Goal: Register for event/course

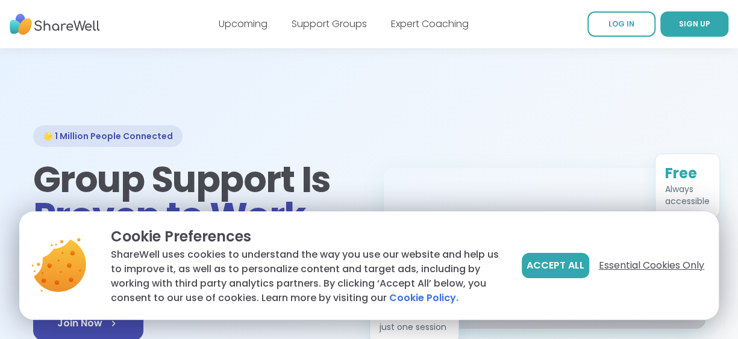
click at [643, 268] on span "Essential Cookies Only" at bounding box center [651, 266] width 105 height 14
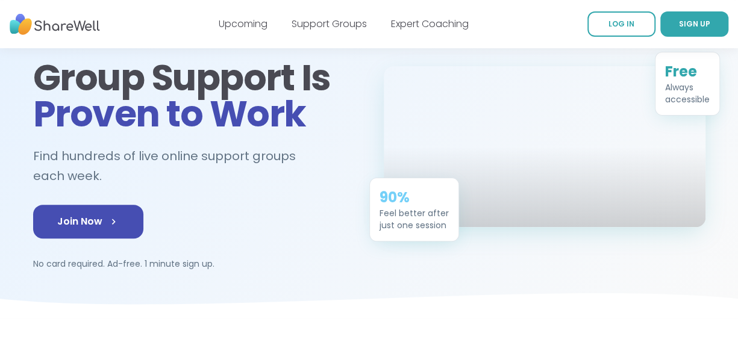
scroll to position [121, 0]
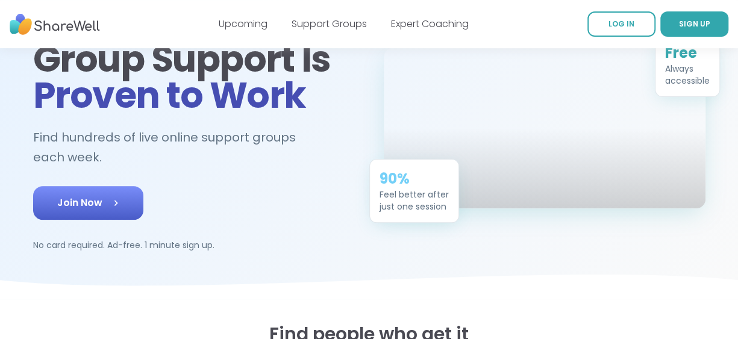
click at [84, 202] on span "Join Now" at bounding box center [88, 203] width 62 height 14
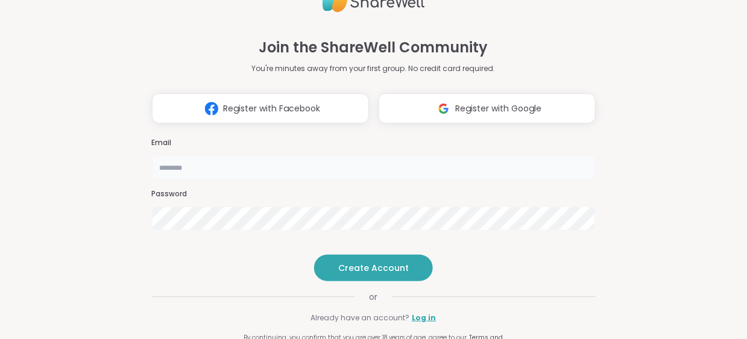
click at [283, 155] on input "email" at bounding box center [374, 167] width 444 height 24
type input "**********"
click at [398, 281] on button "Create Account" at bounding box center [373, 268] width 119 height 27
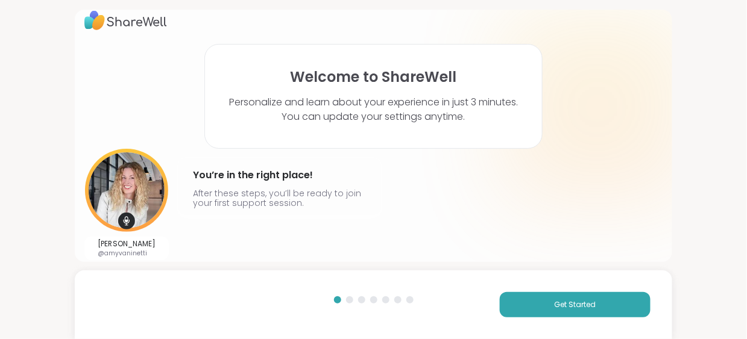
scroll to position [19, 0]
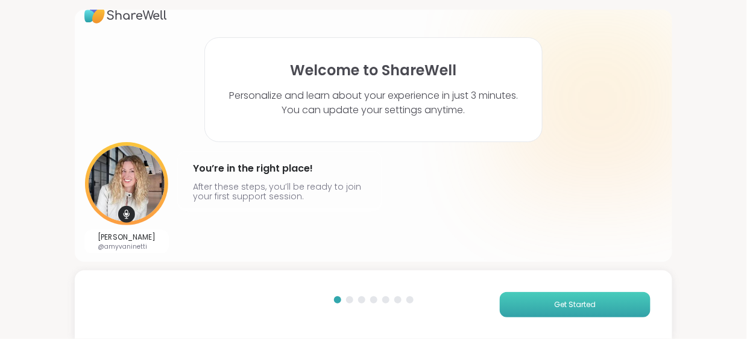
click at [583, 306] on span "Get Started" at bounding box center [575, 305] width 42 height 11
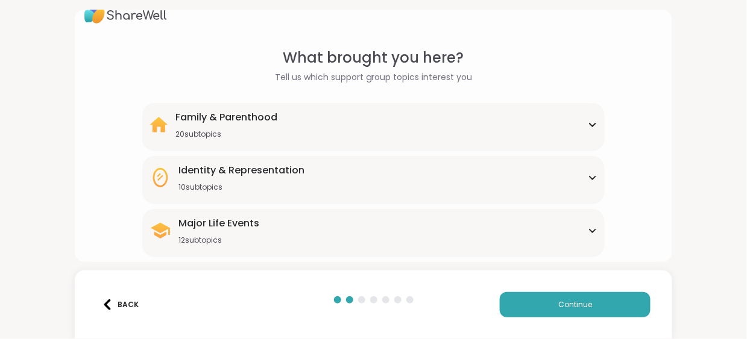
click at [590, 124] on icon at bounding box center [592, 125] width 5 height 3
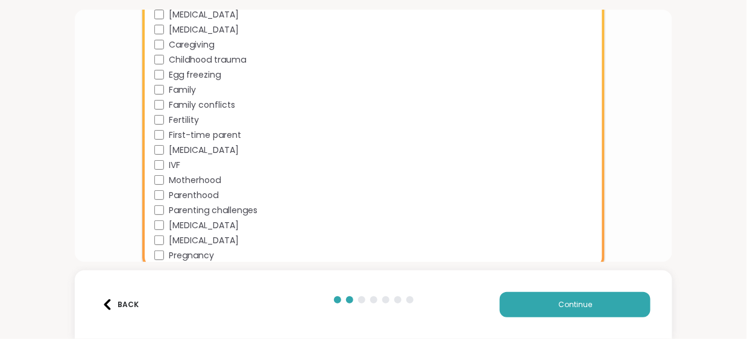
scroll to position [260, 0]
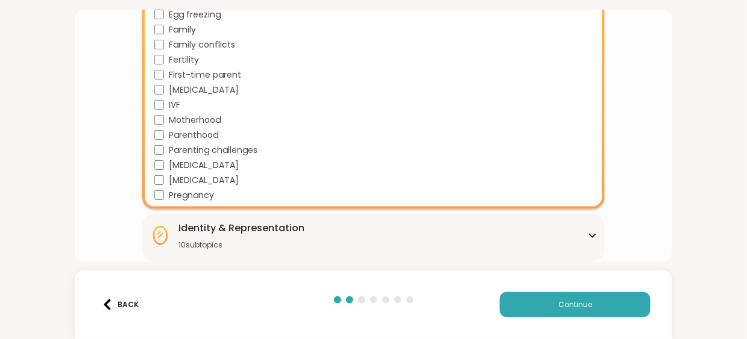
click at [630, 183] on div "What brought you here? Tell us which support group topics interest you Family &…" at bounding box center [373, 166] width 578 height 721
click at [589, 233] on icon at bounding box center [593, 236] width 10 height 6
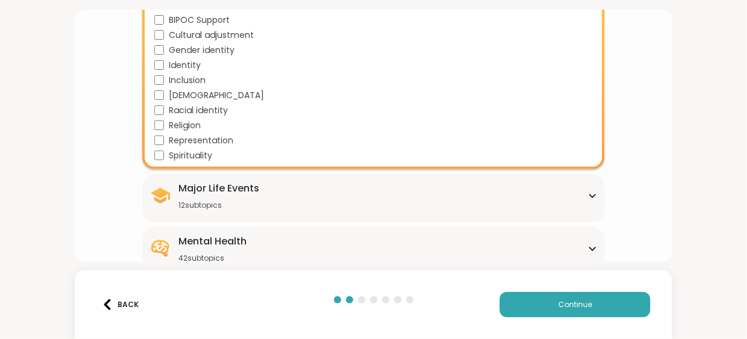
scroll to position [562, 0]
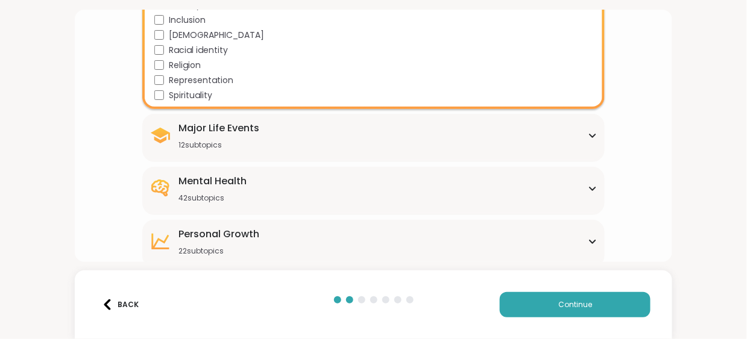
click at [588, 137] on icon at bounding box center [593, 136] width 10 height 6
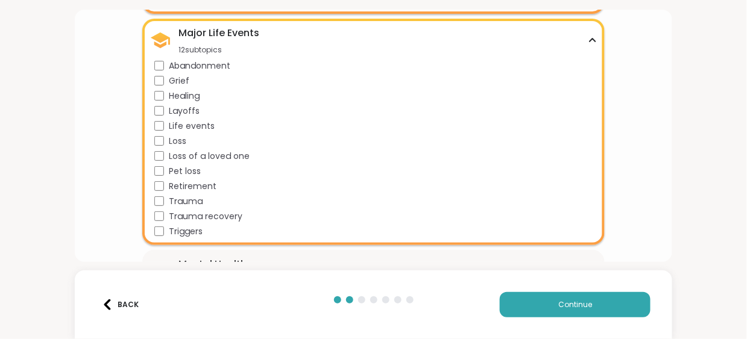
scroll to position [743, 0]
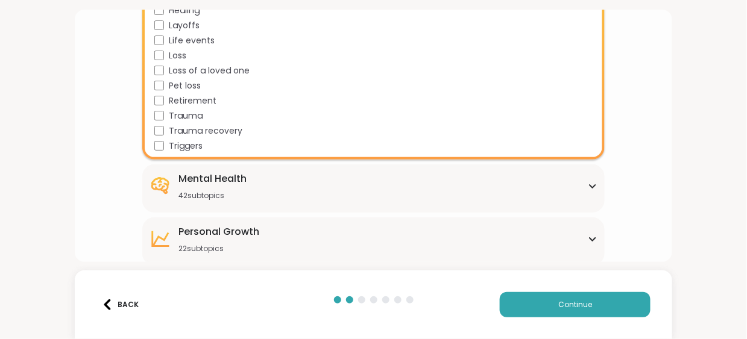
click at [588, 185] on icon at bounding box center [593, 186] width 10 height 6
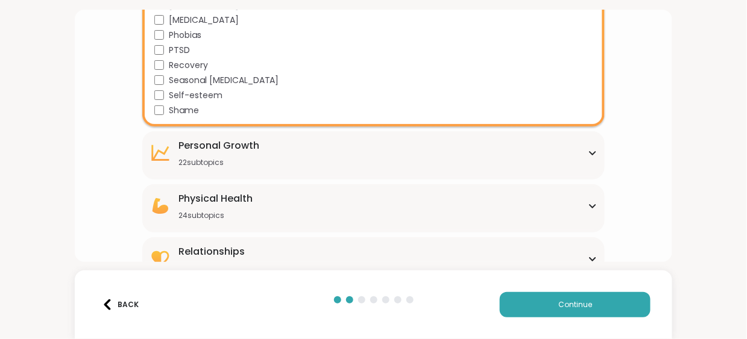
scroll to position [1453, 0]
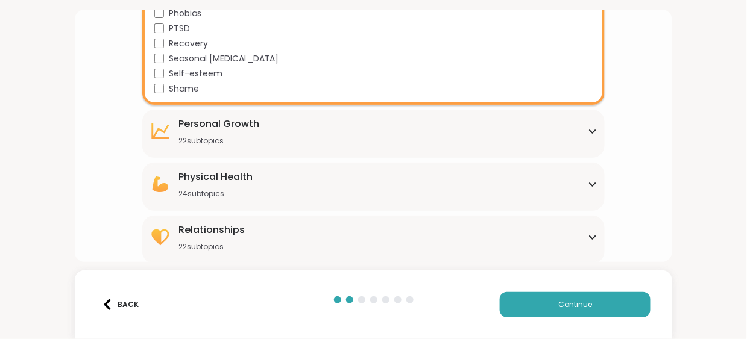
click at [591, 131] on div "Personal Growth 22 subtopics Affirmations Assertiveness Body doubling Boundary …" at bounding box center [373, 134] width 462 height 48
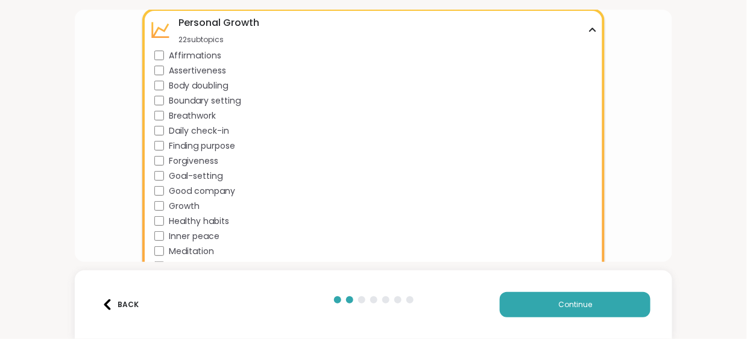
scroll to position [1574, 0]
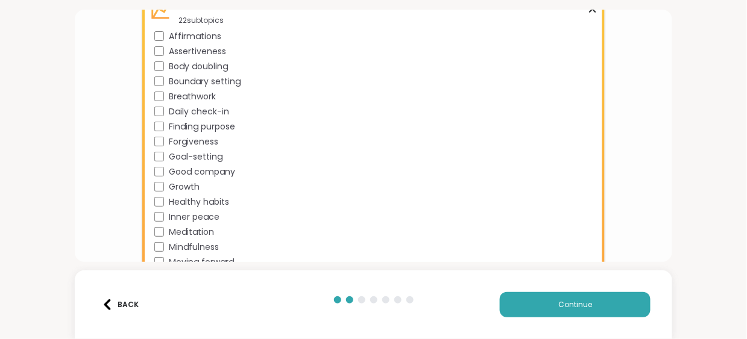
click at [155, 226] on div "Meditation" at bounding box center [375, 232] width 443 height 13
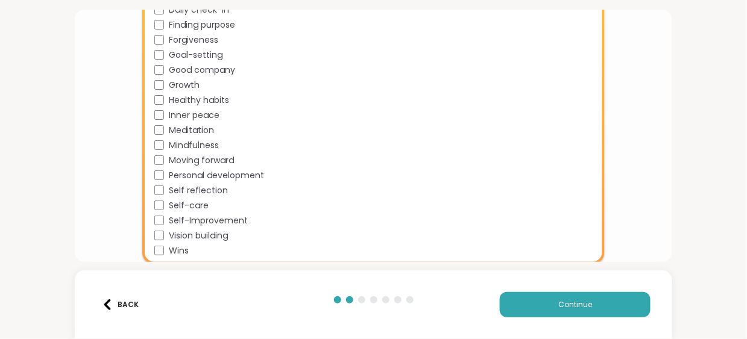
scroll to position [1754, 0]
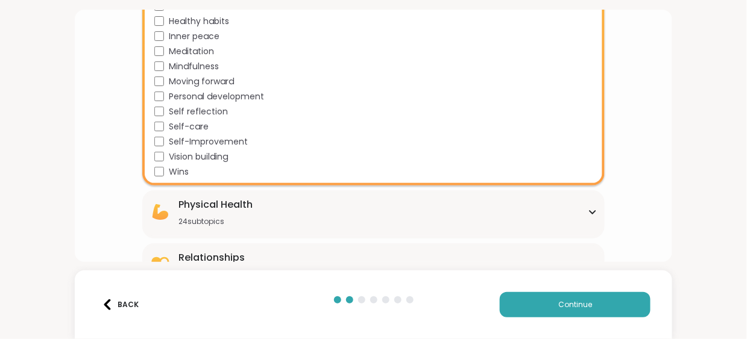
click at [590, 213] on icon at bounding box center [592, 212] width 5 height 3
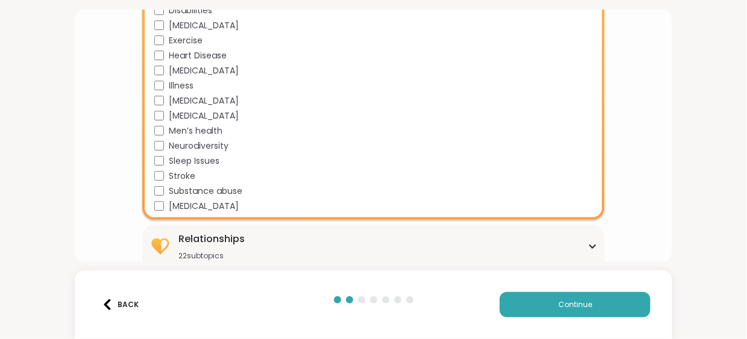
scroll to position [2141, 0]
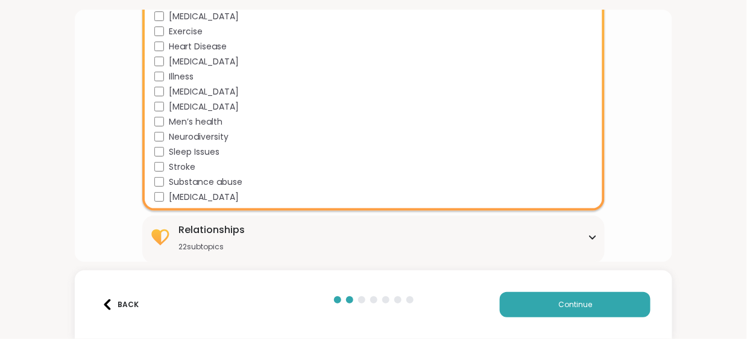
click at [588, 238] on icon at bounding box center [593, 237] width 10 height 6
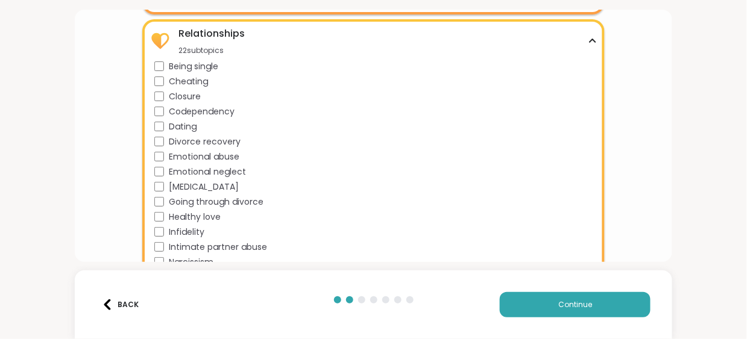
scroll to position [2382, 0]
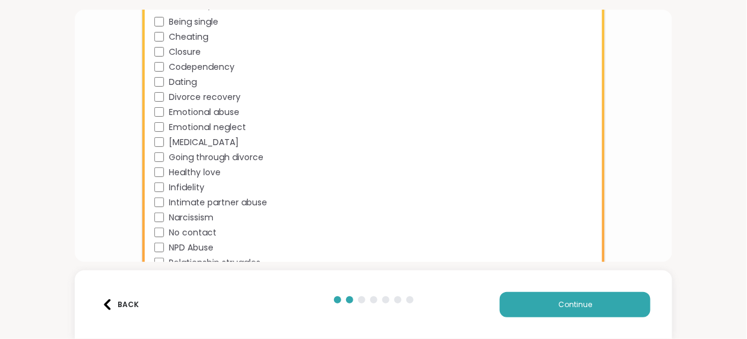
click at [151, 20] on div "Relationships 22 subtopics Being single Cheating Closure Codependency Dating Di…" at bounding box center [373, 163] width 462 height 377
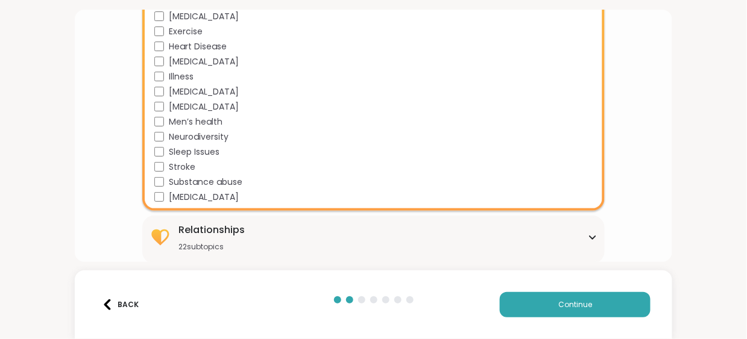
scroll to position [2141, 0]
click at [595, 239] on div "Relationships 22 subtopics Being single Cheating Closure Codependency Dating Di…" at bounding box center [373, 240] width 462 height 48
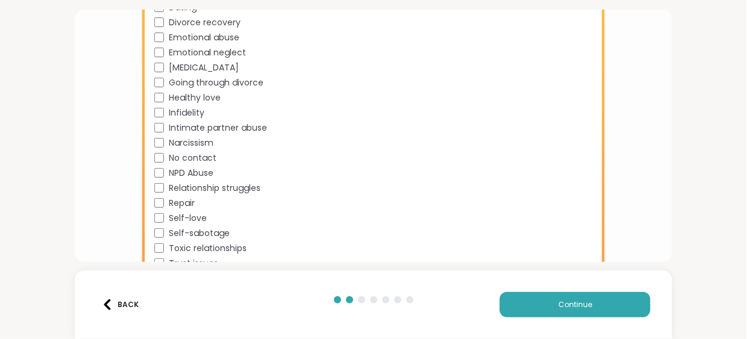
scroll to position [2470, 0]
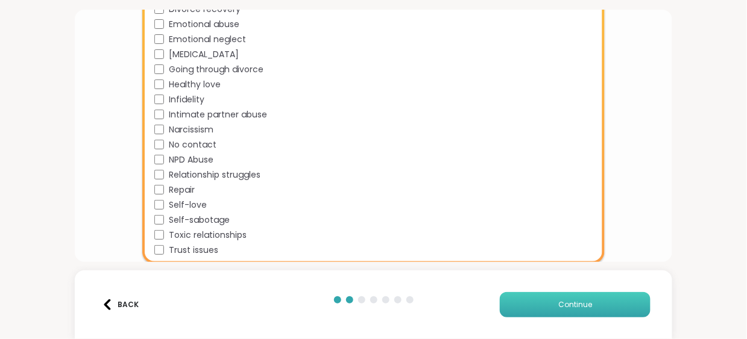
click at [558, 310] on span "Continue" at bounding box center [575, 305] width 34 height 11
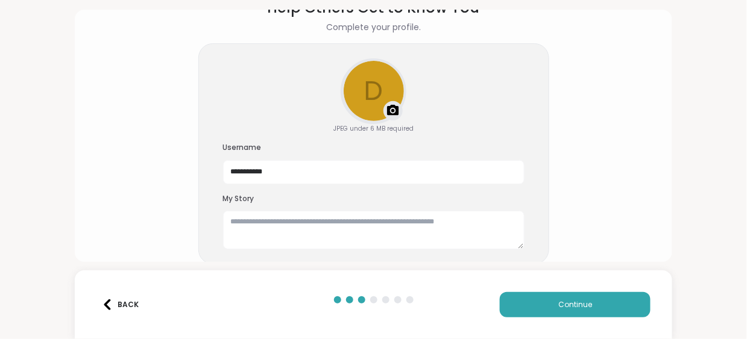
scroll to position [71, 0]
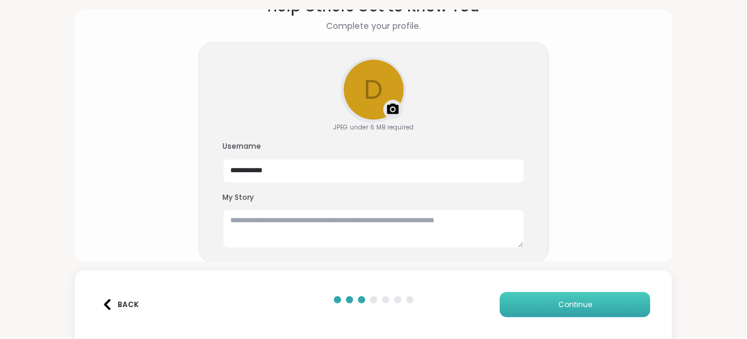
click at [567, 303] on span "Continue" at bounding box center [575, 305] width 34 height 11
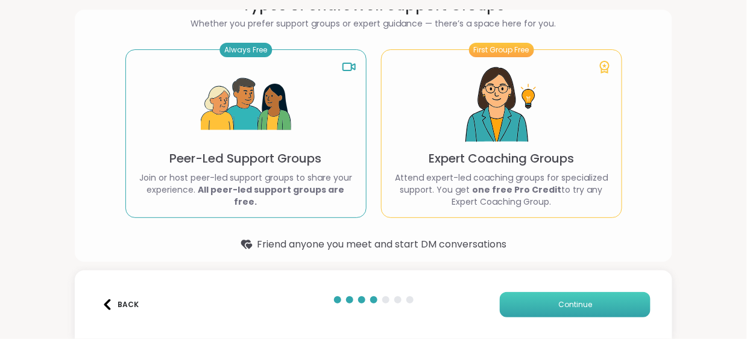
click at [572, 309] on span "Continue" at bounding box center [575, 305] width 34 height 11
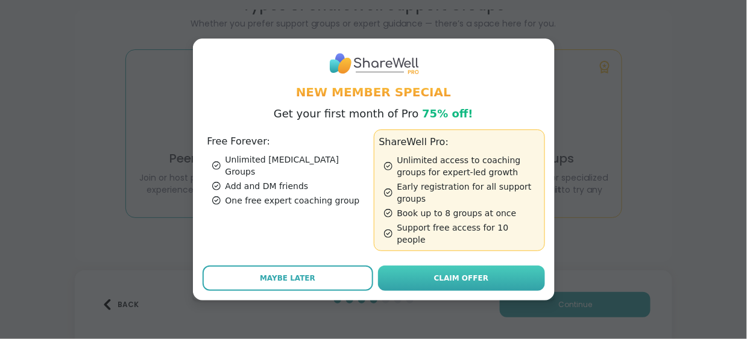
click at [459, 273] on span "Claim Offer" at bounding box center [461, 278] width 54 height 11
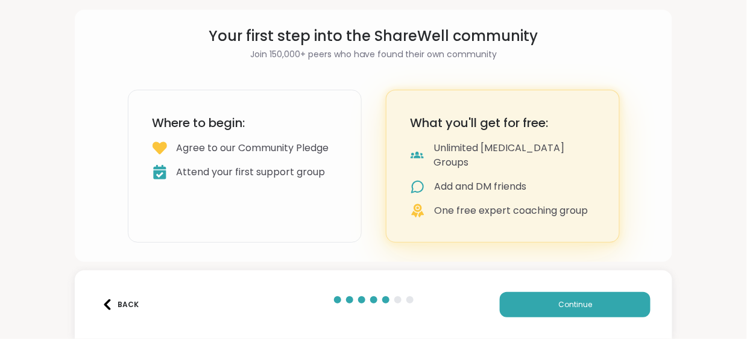
scroll to position [24, 0]
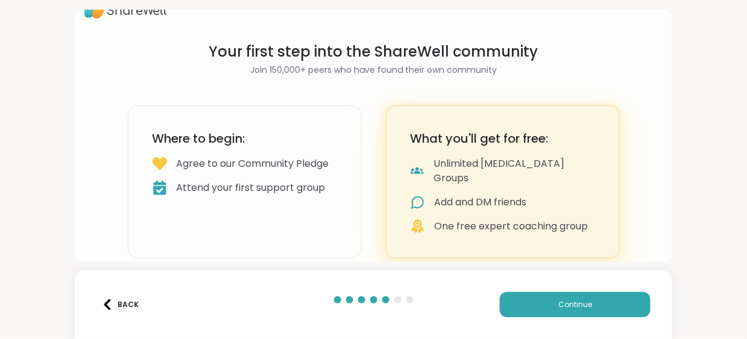
click at [231, 171] on div "Agree to our Community Pledge" at bounding box center [253, 164] width 152 height 14
click at [612, 309] on button "Continue" at bounding box center [575, 304] width 151 height 25
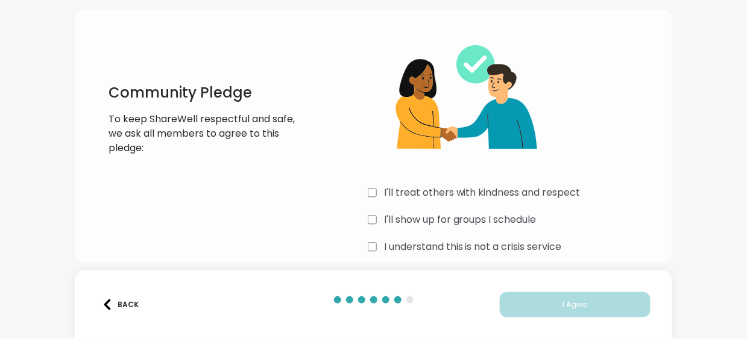
scroll to position [54, 0]
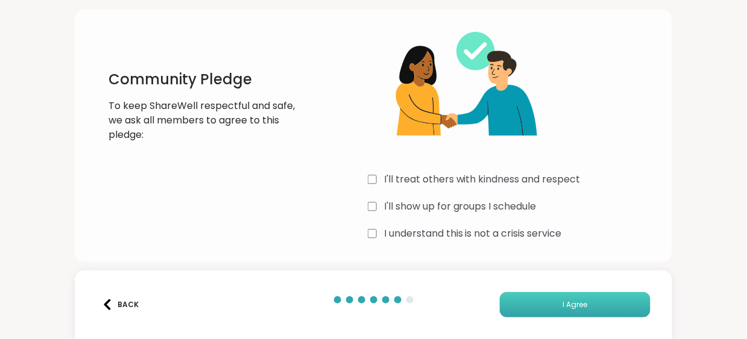
click at [598, 309] on button "I Agree" at bounding box center [575, 304] width 151 height 25
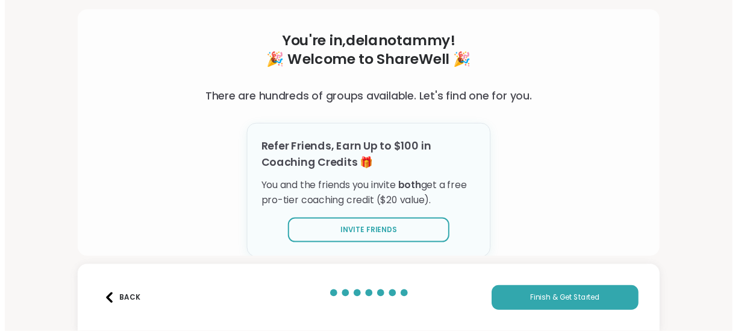
scroll to position [49, 0]
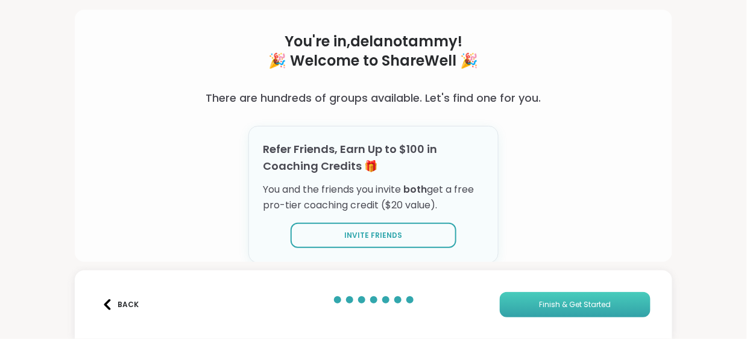
click at [557, 309] on span "Finish & Get Started" at bounding box center [575, 305] width 72 height 11
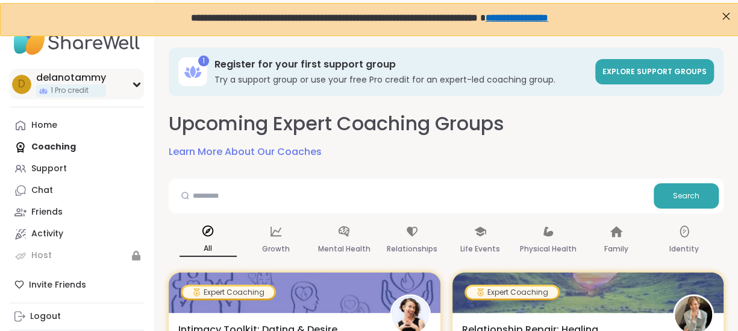
click at [131, 87] on div "d delanotammy 1 Pro credit" at bounding box center [77, 84] width 134 height 31
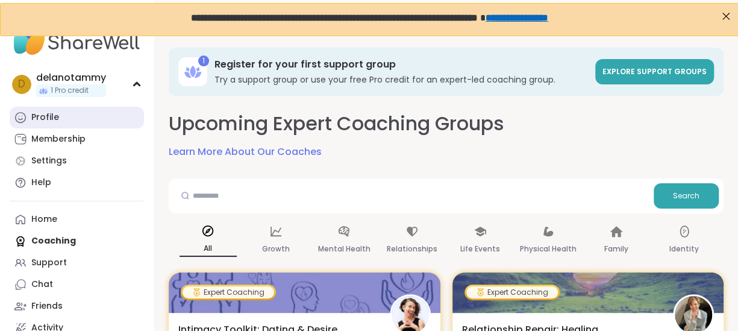
click at [35, 119] on div "Profile" at bounding box center [45, 117] width 28 height 12
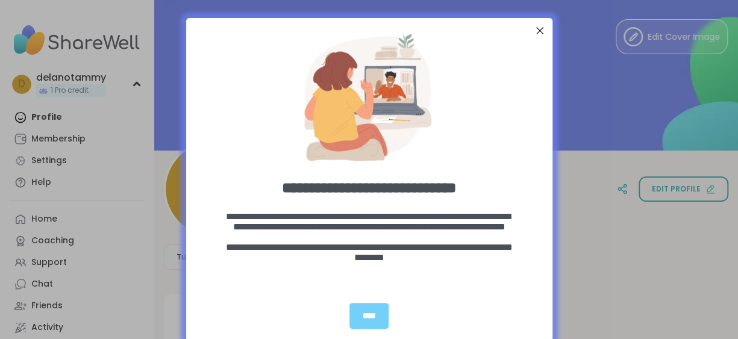
scroll to position [1, 0]
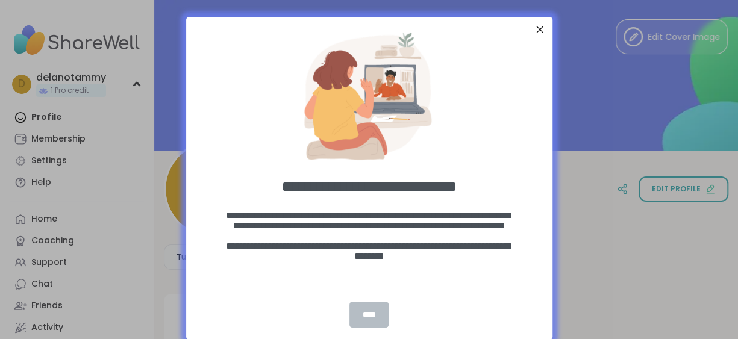
click at [370, 307] on div "****" at bounding box center [370, 315] width 40 height 26
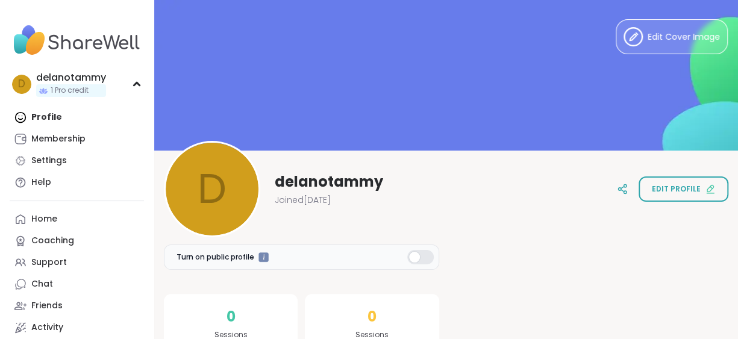
scroll to position [60, 0]
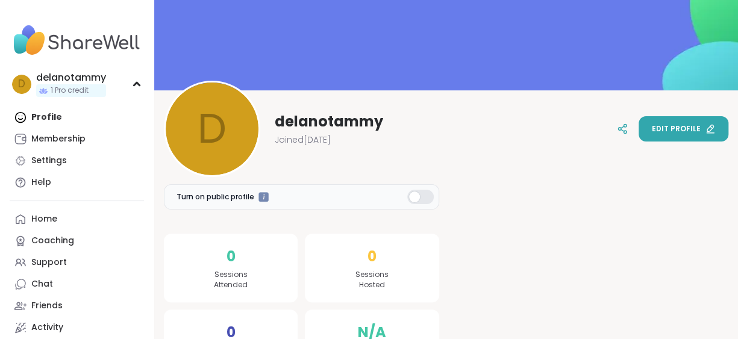
click at [691, 126] on span "Edit profile" at bounding box center [676, 129] width 49 height 11
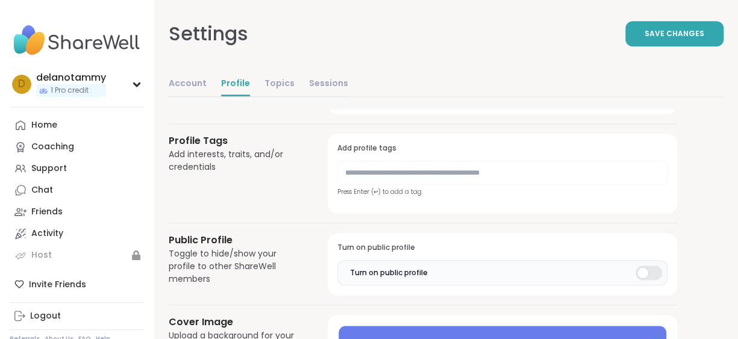
scroll to position [603, 0]
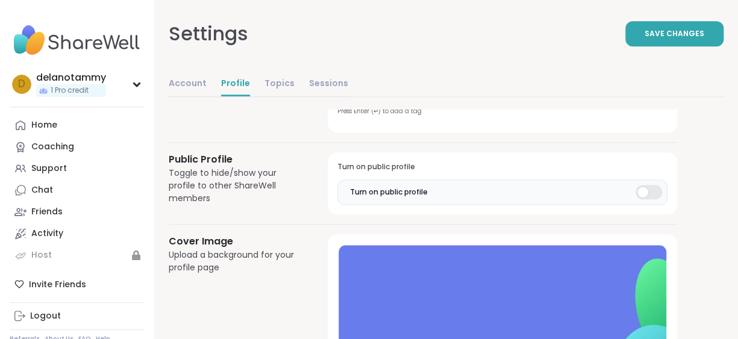
click at [657, 188] on div at bounding box center [649, 192] width 27 height 14
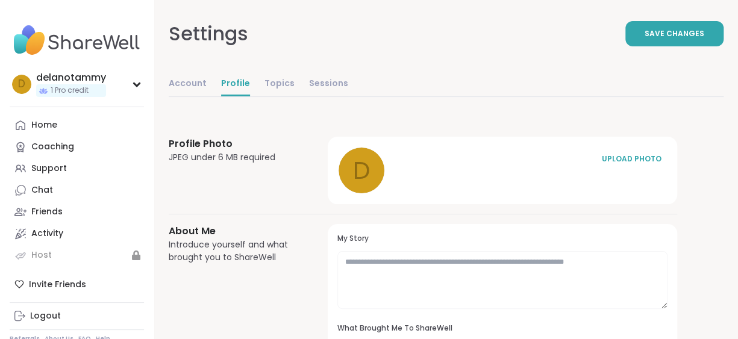
scroll to position [0, 0]
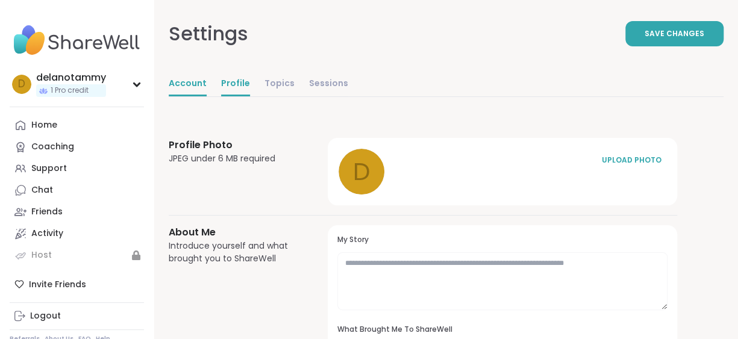
click at [190, 86] on link "Account" at bounding box center [188, 84] width 38 height 24
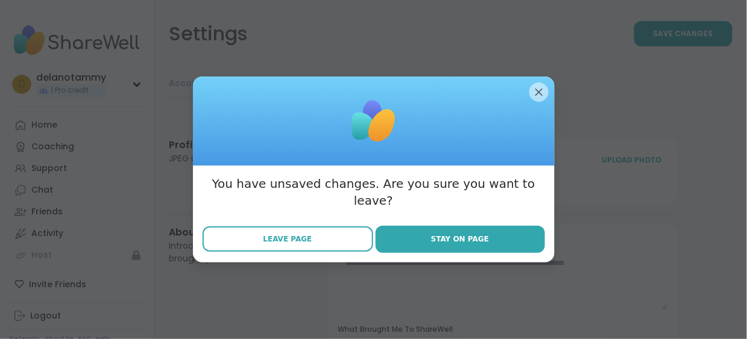
click at [299, 236] on span "Leave Page" at bounding box center [287, 239] width 49 height 11
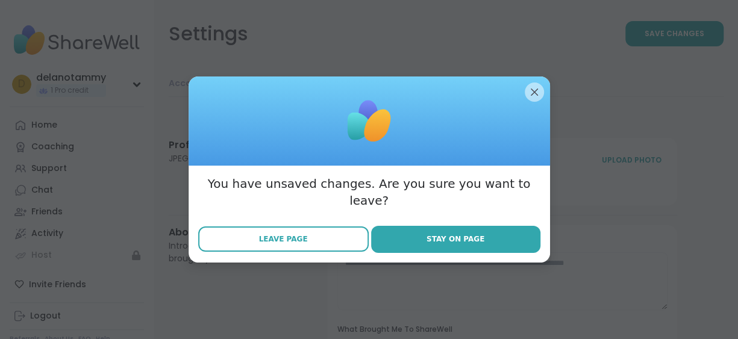
select select "**"
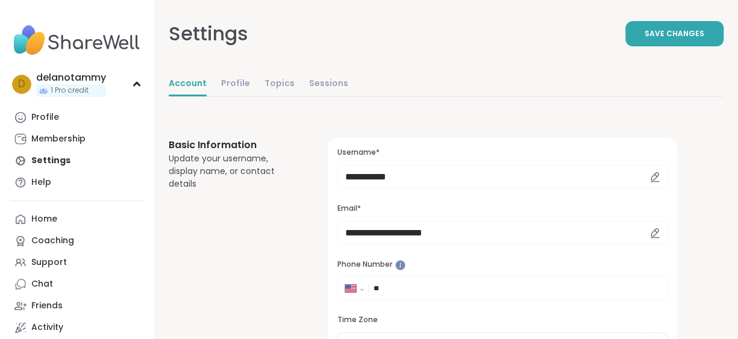
click at [653, 175] on icon at bounding box center [655, 175] width 7 height 7
click at [436, 179] on input "**********" at bounding box center [503, 177] width 330 height 24
drag, startPoint x: 436, startPoint y: 179, endPoint x: 247, endPoint y: 175, distance: 188.7
click at [247, 175] on div "**********" at bounding box center [423, 253] width 509 height 230
type input "**********"
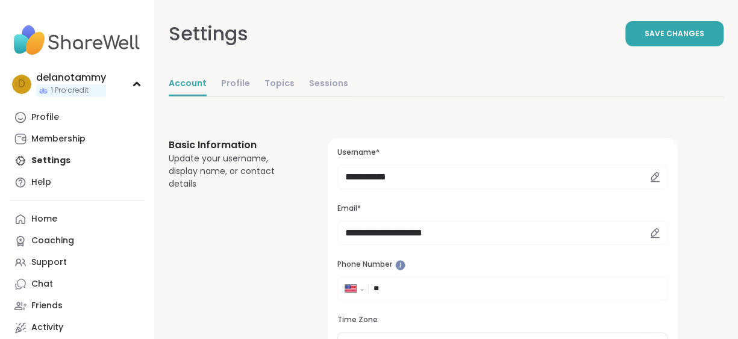
click at [555, 95] on div "Account Profile Topics Sessions" at bounding box center [446, 84] width 555 height 25
click at [671, 36] on span "Save Changes" at bounding box center [675, 33] width 60 height 11
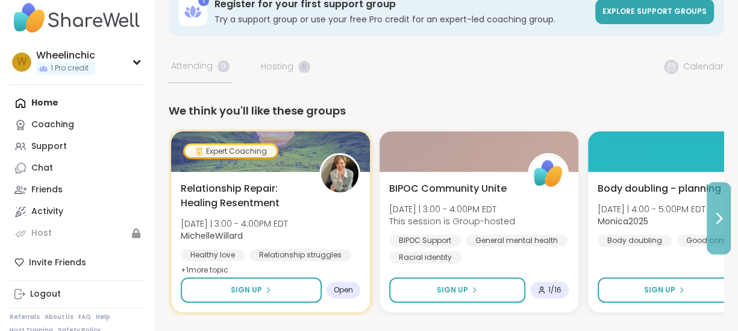
click at [721, 212] on icon at bounding box center [719, 218] width 14 height 14
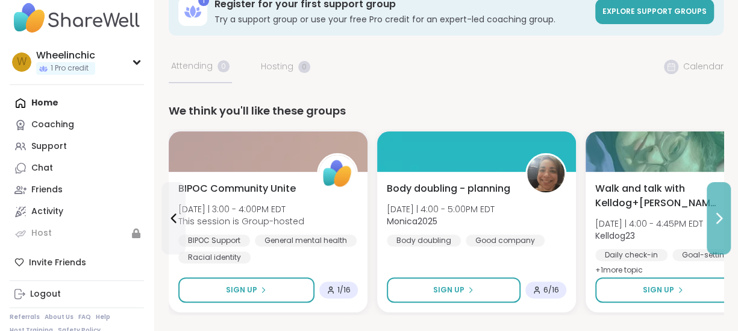
click at [721, 212] on icon at bounding box center [719, 218] width 14 height 14
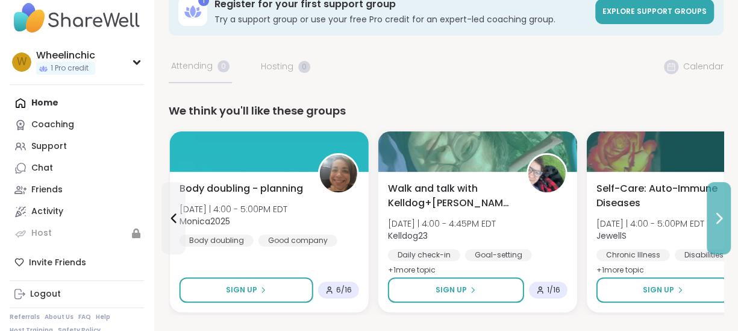
click at [720, 212] on icon at bounding box center [719, 218] width 14 height 14
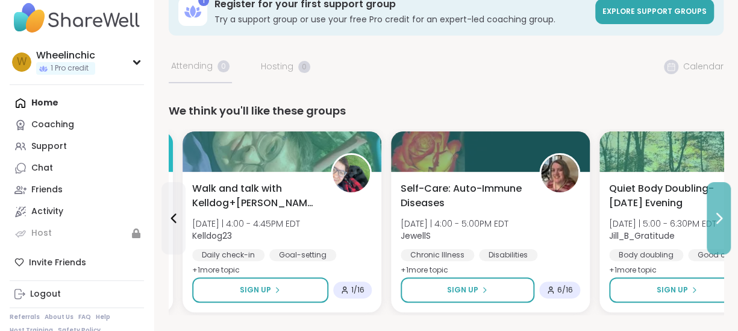
click at [720, 212] on icon at bounding box center [719, 218] width 14 height 14
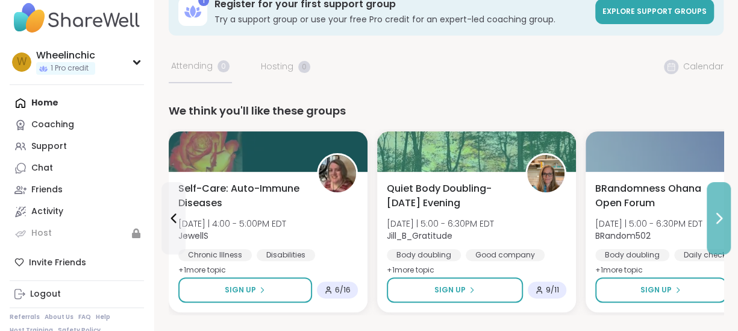
click at [720, 212] on icon at bounding box center [719, 218] width 14 height 14
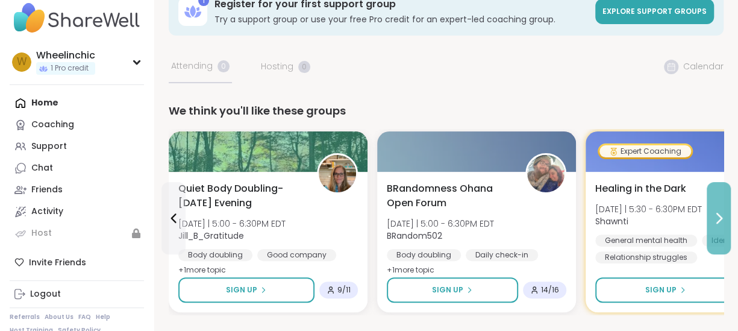
click at [720, 212] on icon at bounding box center [719, 218] width 14 height 14
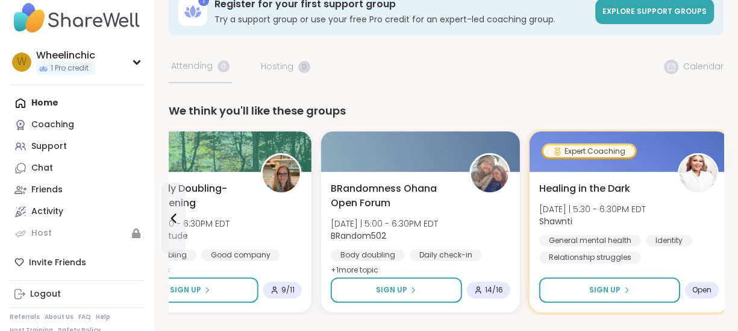
click at [720, 212] on div "Healing in the Dark [DATE] | 5:30 - 6:30PM EDT Shawnti General mental health Id…" at bounding box center [629, 242] width 199 height 140
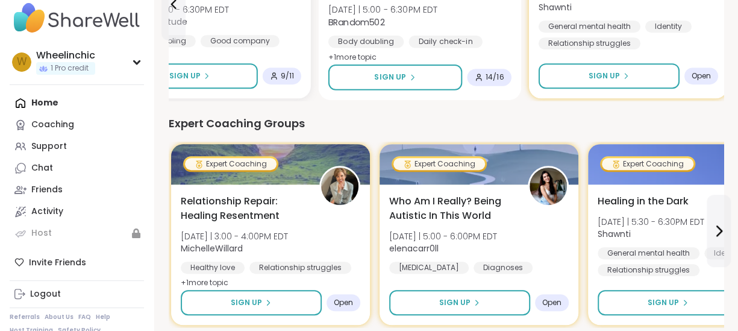
scroll to position [301, 0]
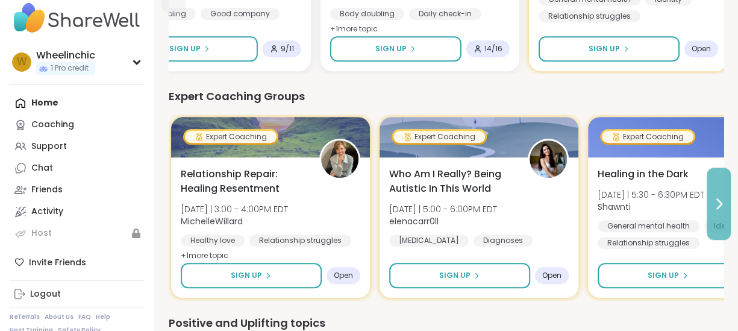
click at [718, 201] on icon at bounding box center [719, 203] width 14 height 14
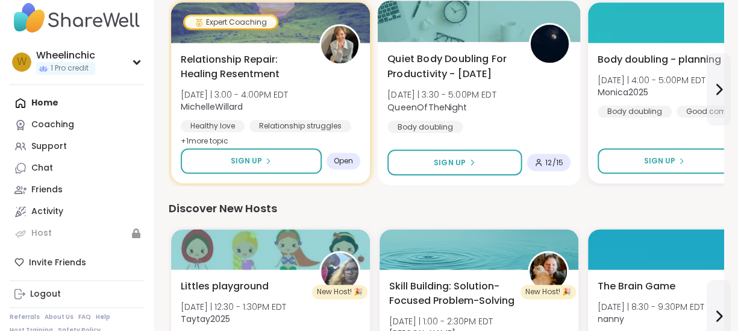
scroll to position [663, 0]
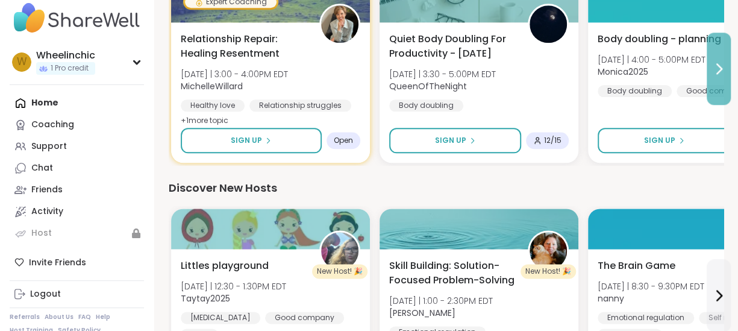
click at [717, 64] on icon at bounding box center [719, 68] width 14 height 14
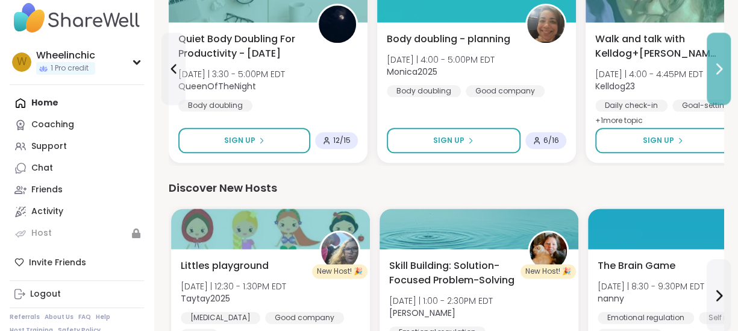
click at [717, 64] on icon at bounding box center [719, 68] width 14 height 14
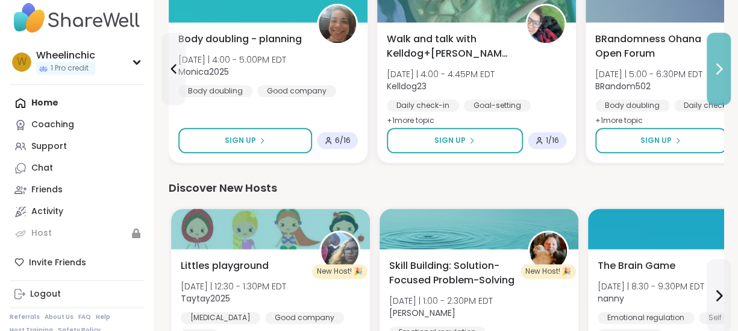
click at [717, 64] on icon at bounding box center [719, 68] width 14 height 14
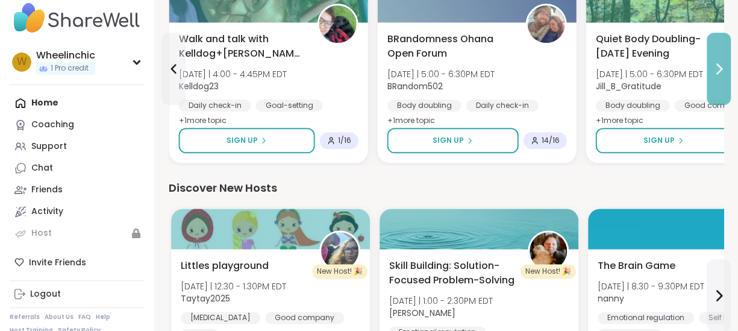
click at [717, 64] on icon at bounding box center [719, 68] width 14 height 14
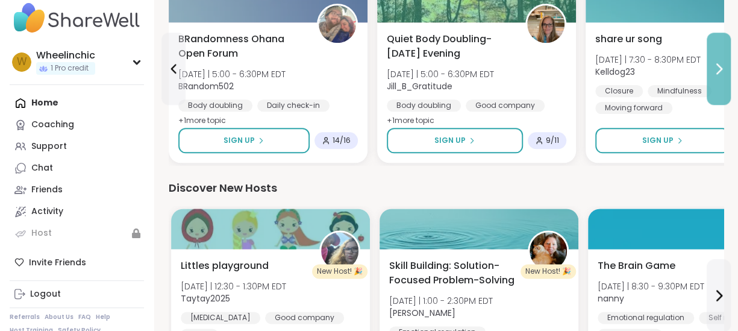
click at [717, 64] on icon at bounding box center [719, 68] width 14 height 14
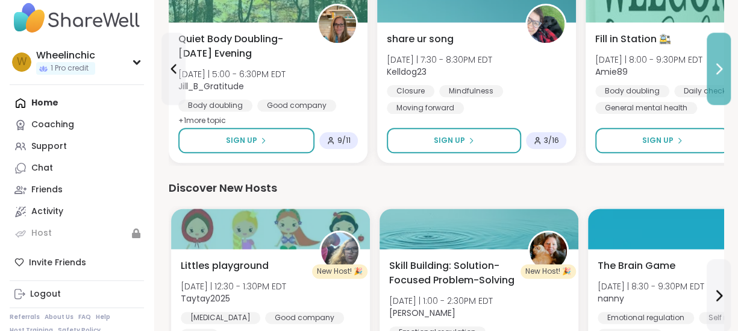
click at [717, 64] on icon at bounding box center [719, 68] width 14 height 14
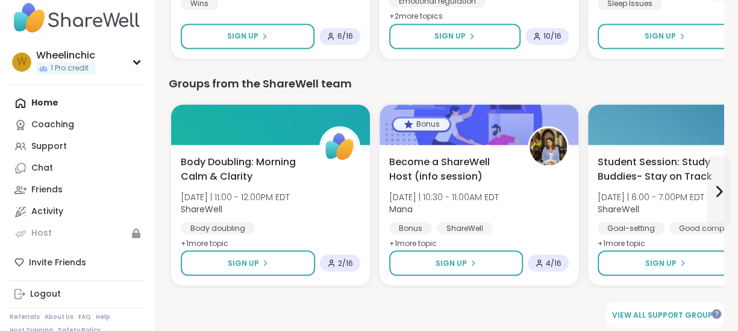
scroll to position [1002, 0]
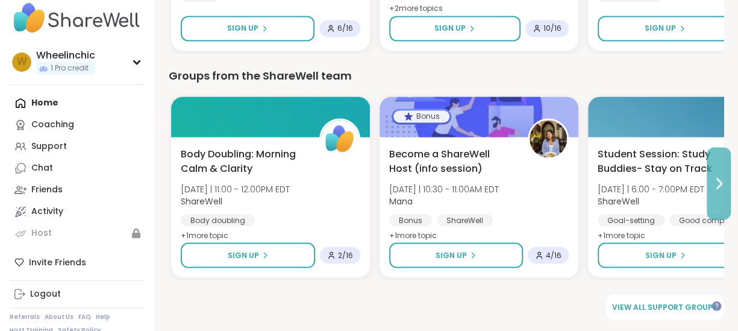
click at [719, 183] on icon at bounding box center [719, 183] width 14 height 14
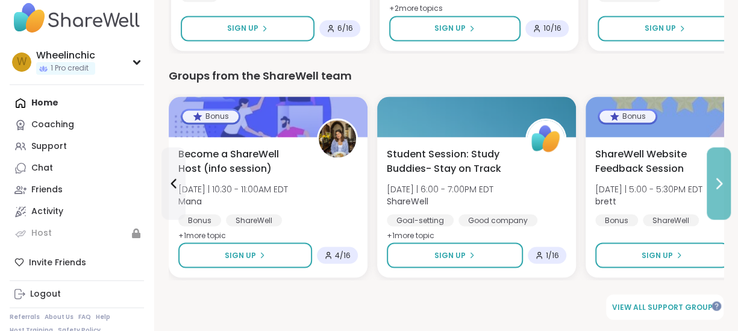
click at [719, 183] on icon at bounding box center [719, 183] width 14 height 14
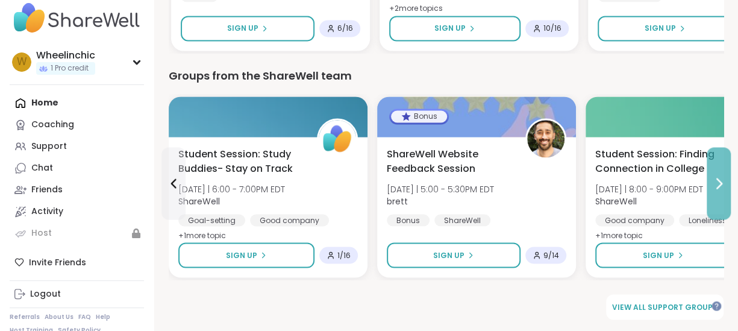
click at [719, 183] on icon at bounding box center [719, 183] width 14 height 14
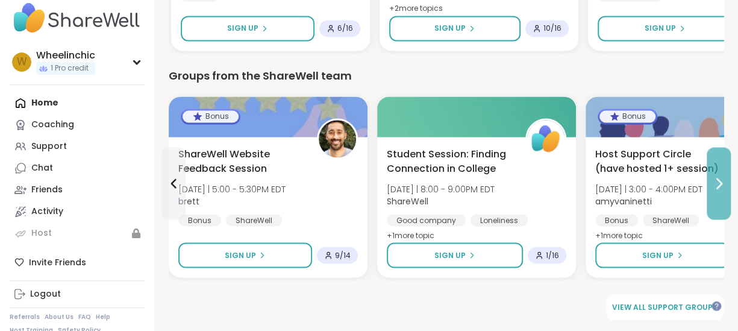
click at [719, 183] on icon at bounding box center [719, 183] width 14 height 14
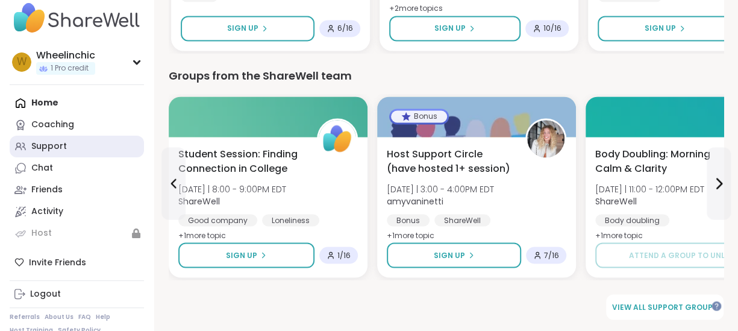
click at [54, 148] on div "Support" at bounding box center [49, 146] width 36 height 12
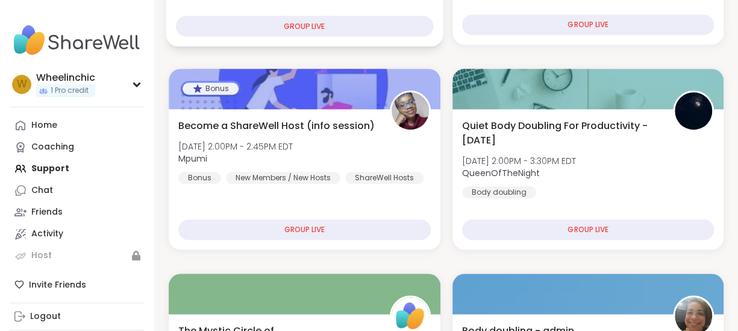
scroll to position [422, 0]
